Goal: Task Accomplishment & Management: Use online tool/utility

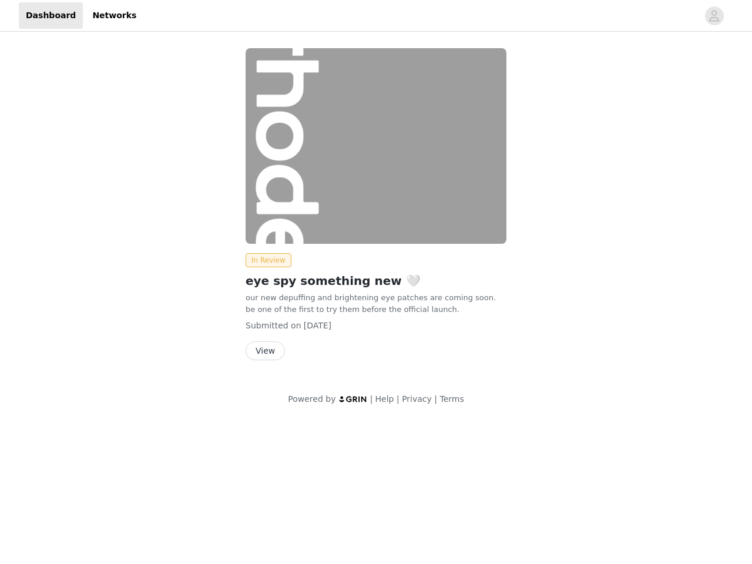
click at [376, 210] on img at bounding box center [376, 146] width 261 height 196
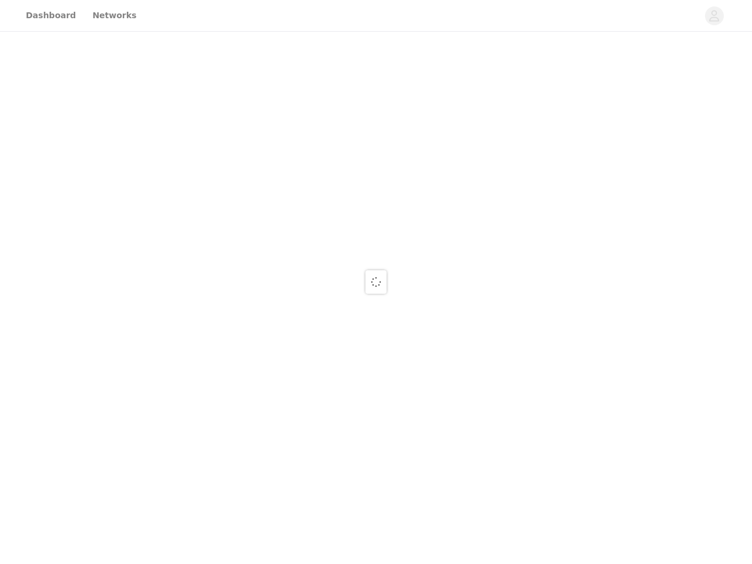
click at [376, 146] on div at bounding box center [376, 282] width 752 height 564
click at [266, 260] on div at bounding box center [376, 282] width 752 height 564
click at [264, 351] on div at bounding box center [376, 282] width 752 height 564
